Goal: Go to known website: Go to known website

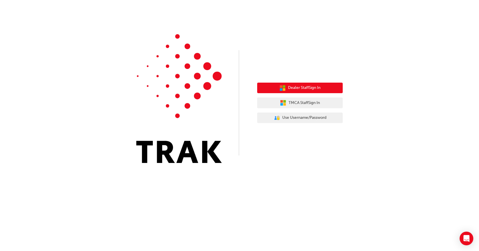
click at [324, 90] on button "Dealer Staff Sign In" at bounding box center [300, 88] width 86 height 11
